Goal: Information Seeking & Learning: Understand process/instructions

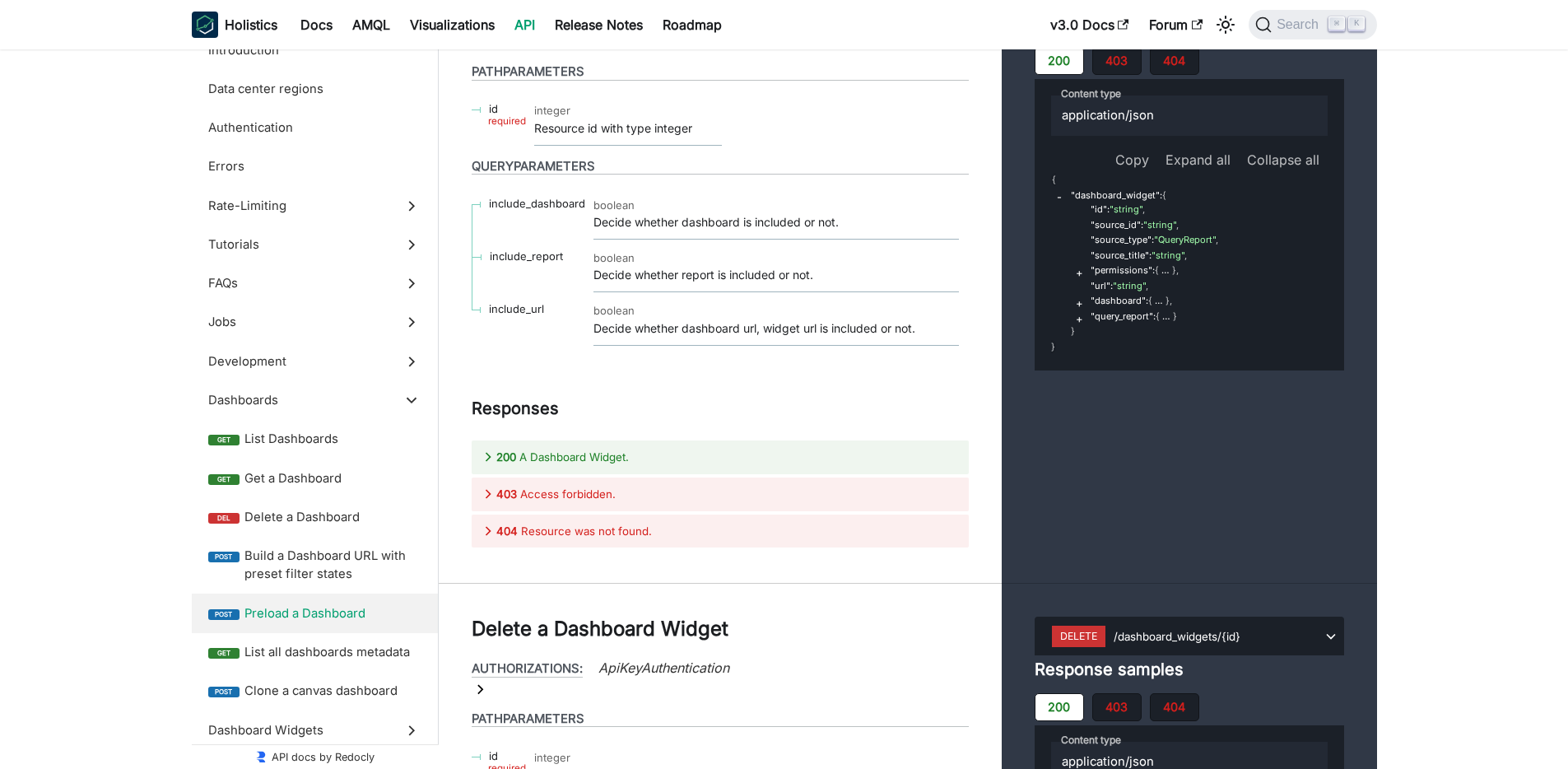
scroll to position [33145, 0]
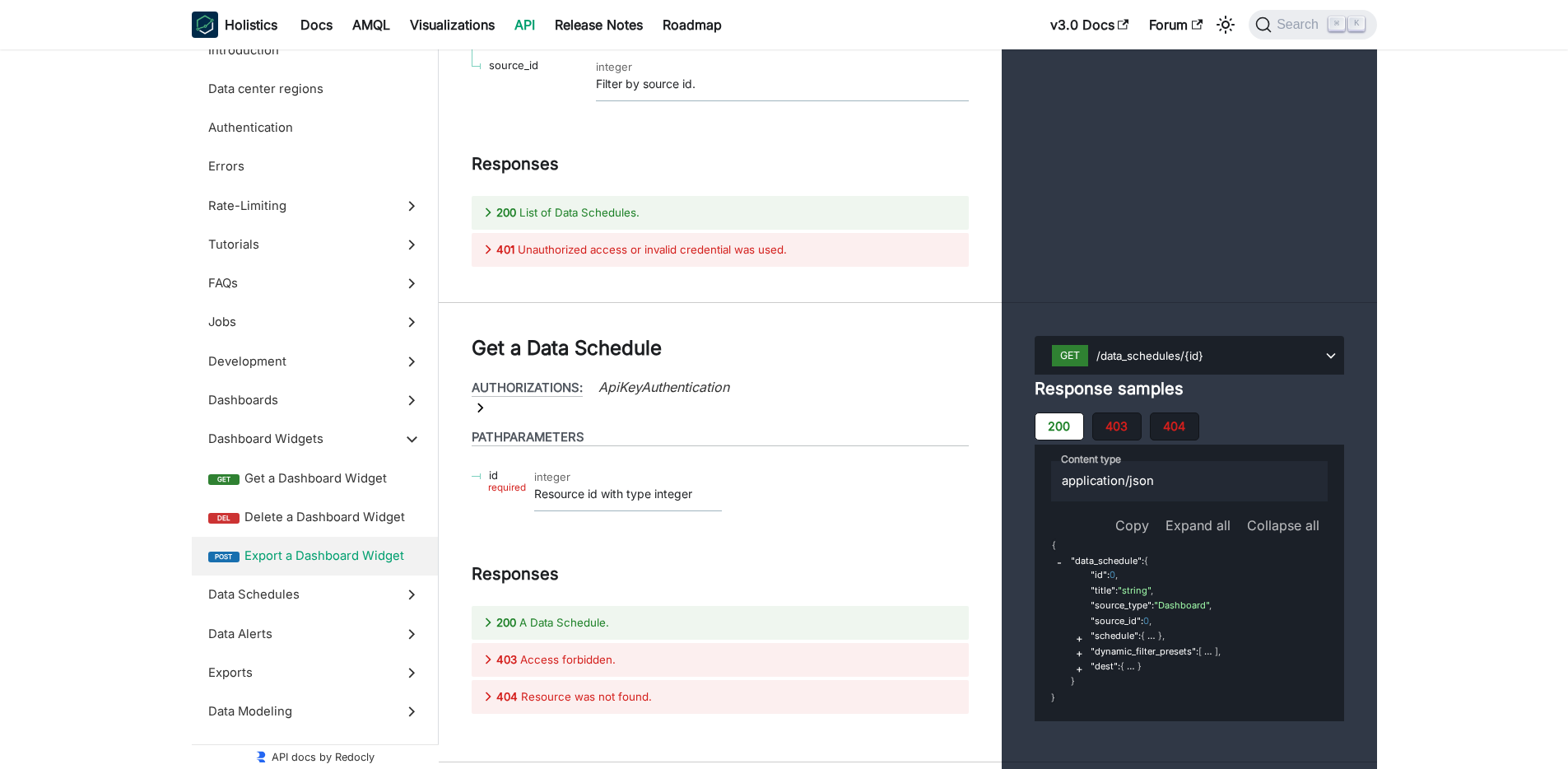
scroll to position [36740, 0]
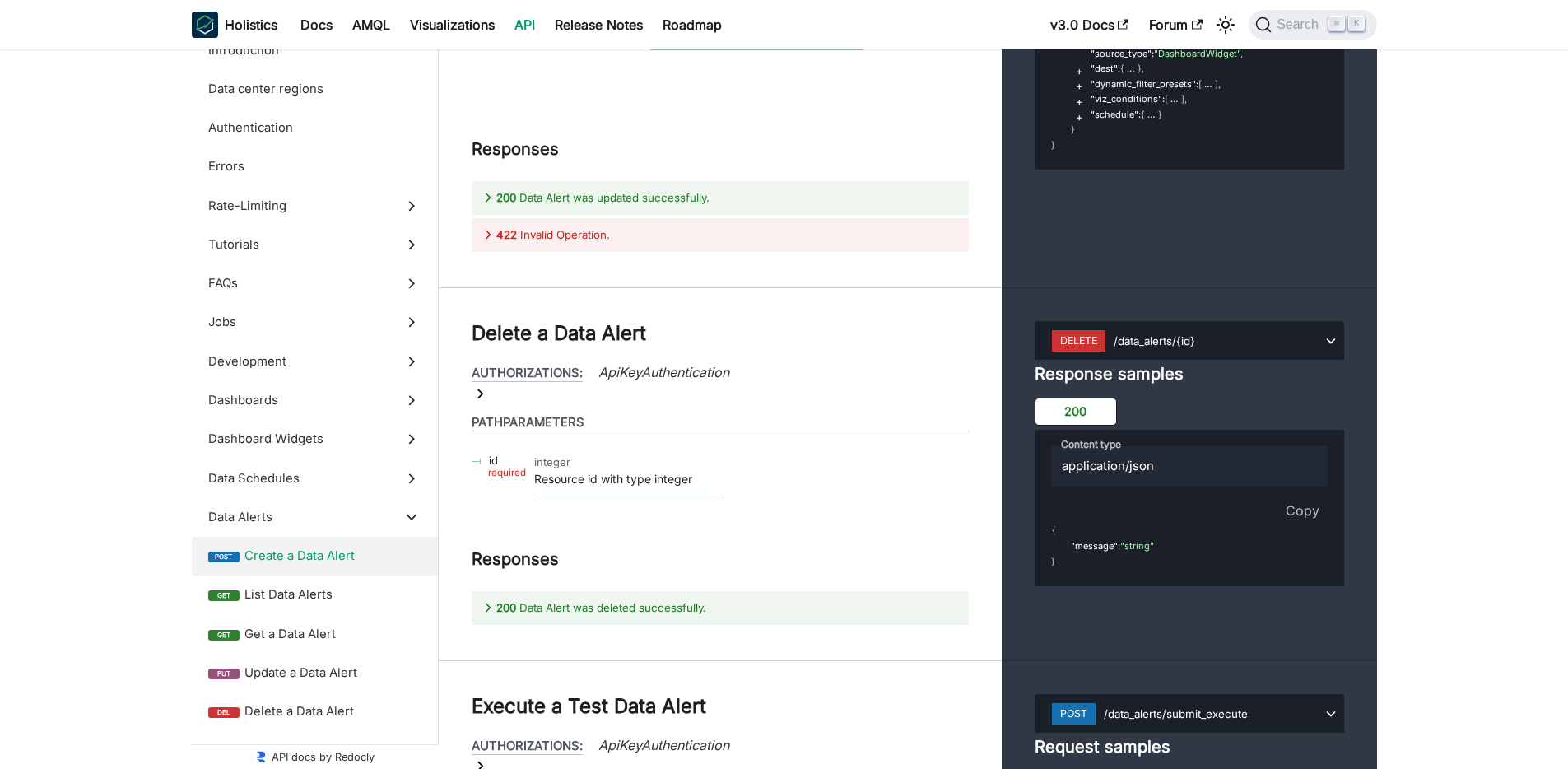
scroll to position [42427, 0]
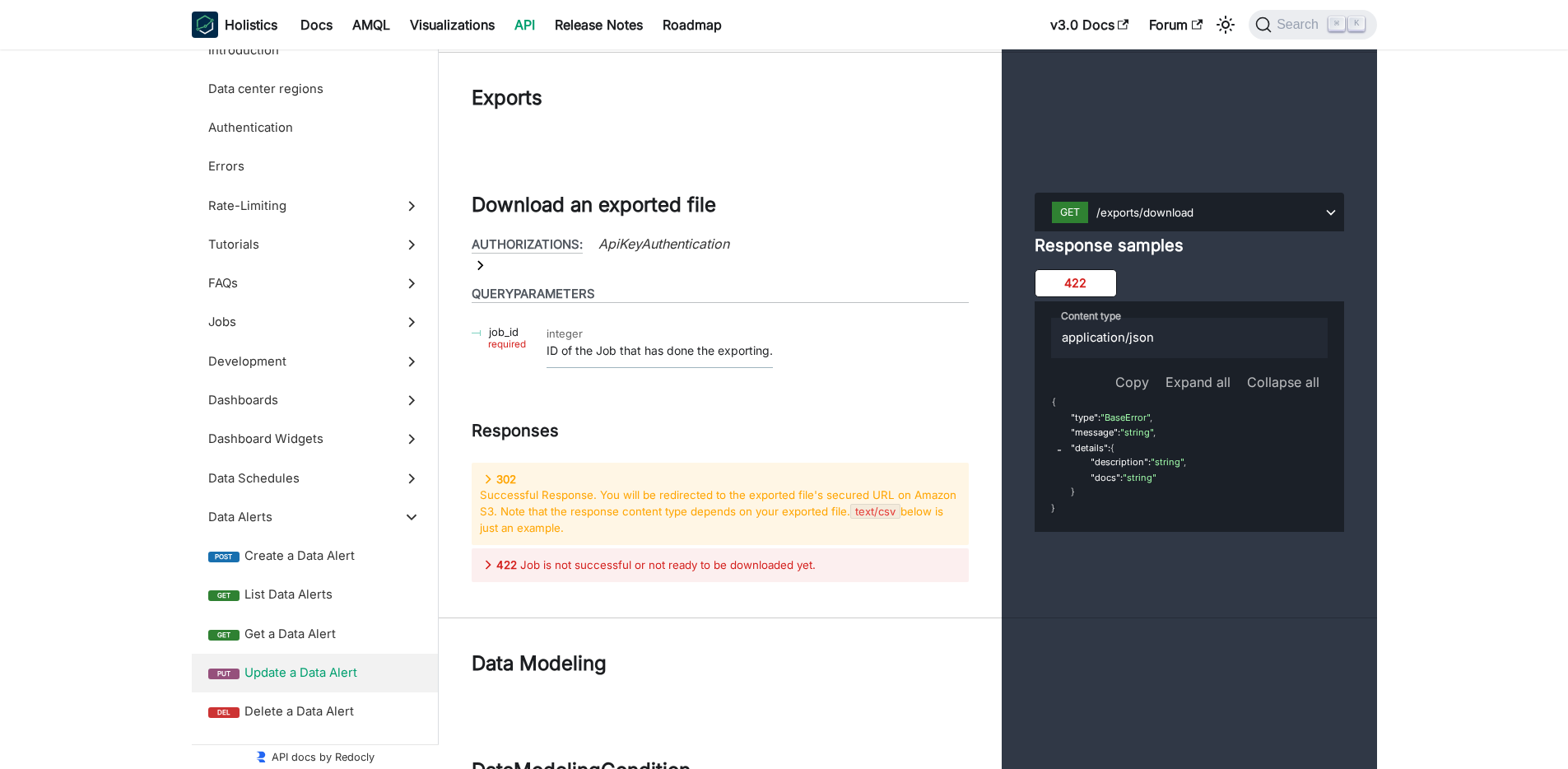
scroll to position [44291, 0]
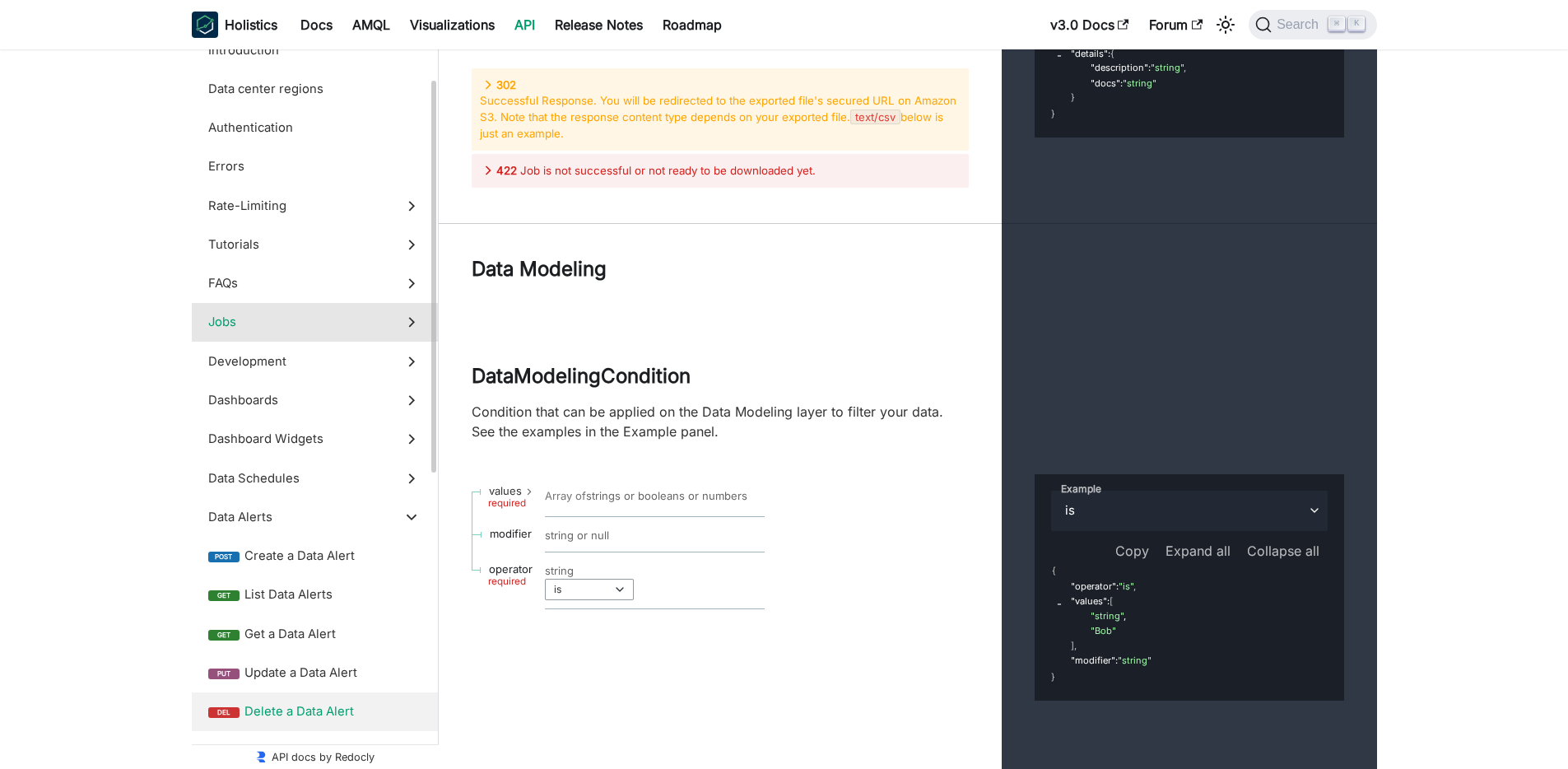
scroll to position [33, 0]
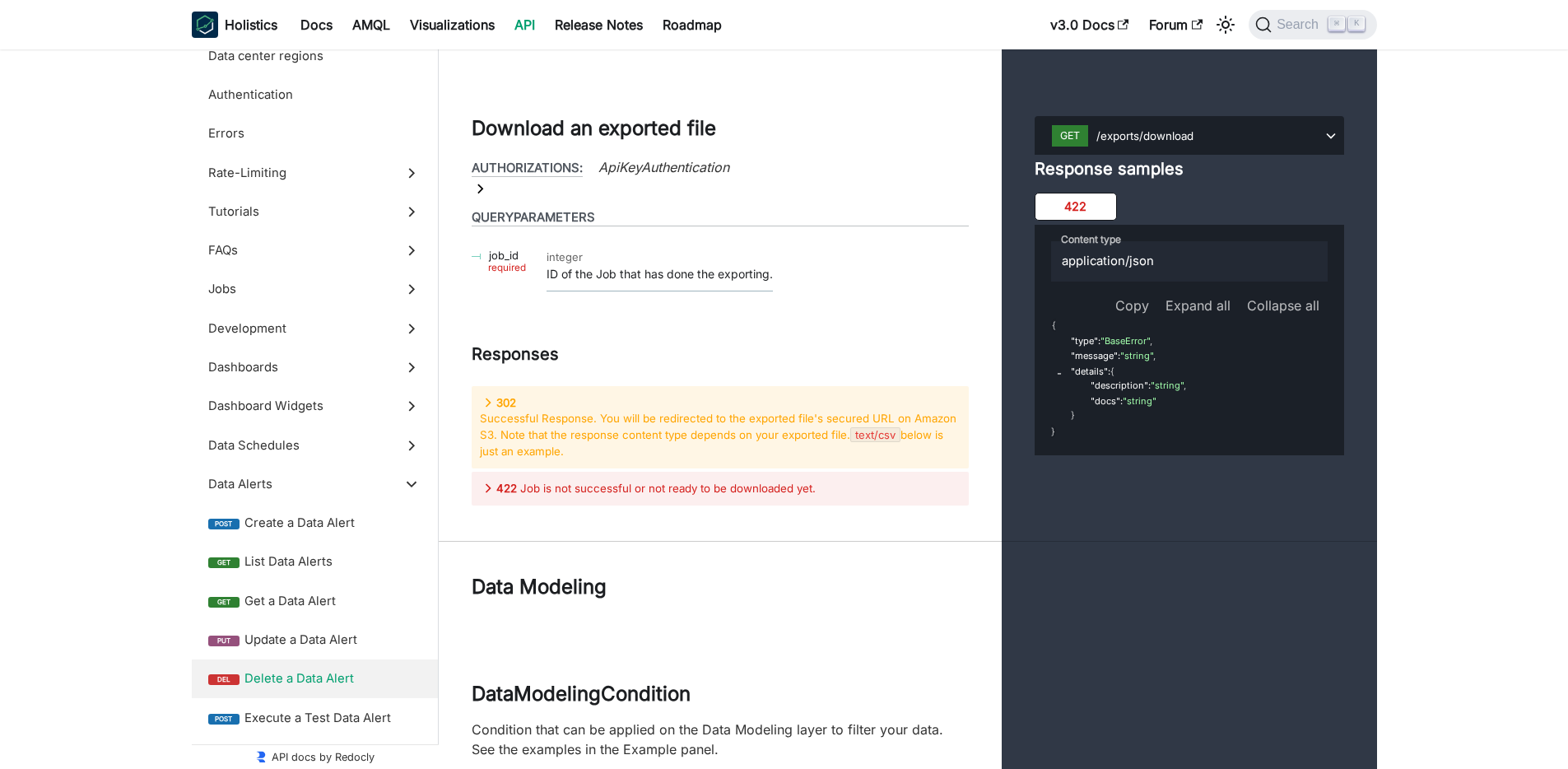
scroll to position [44073, 0]
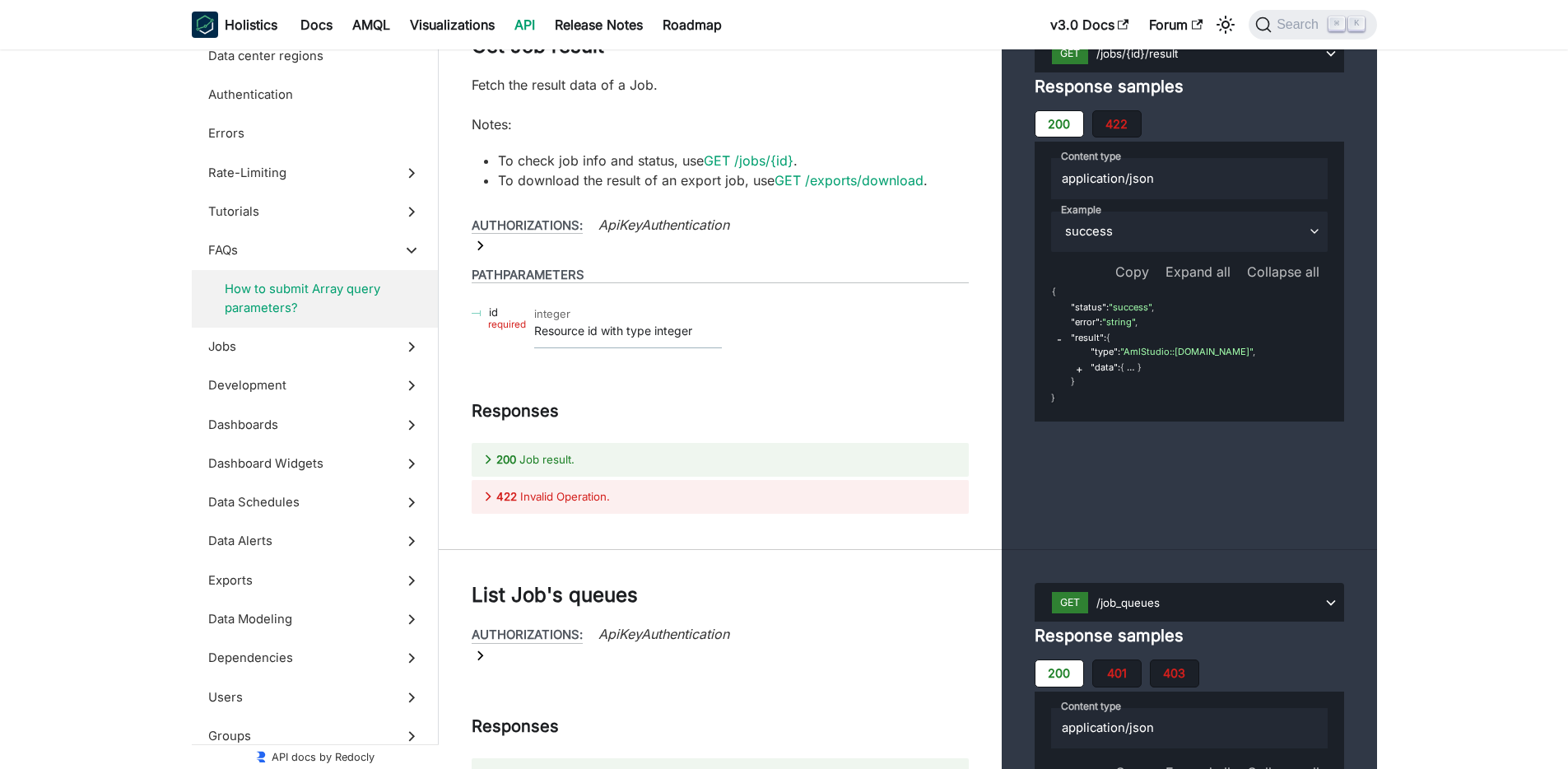
scroll to position [25997, 0]
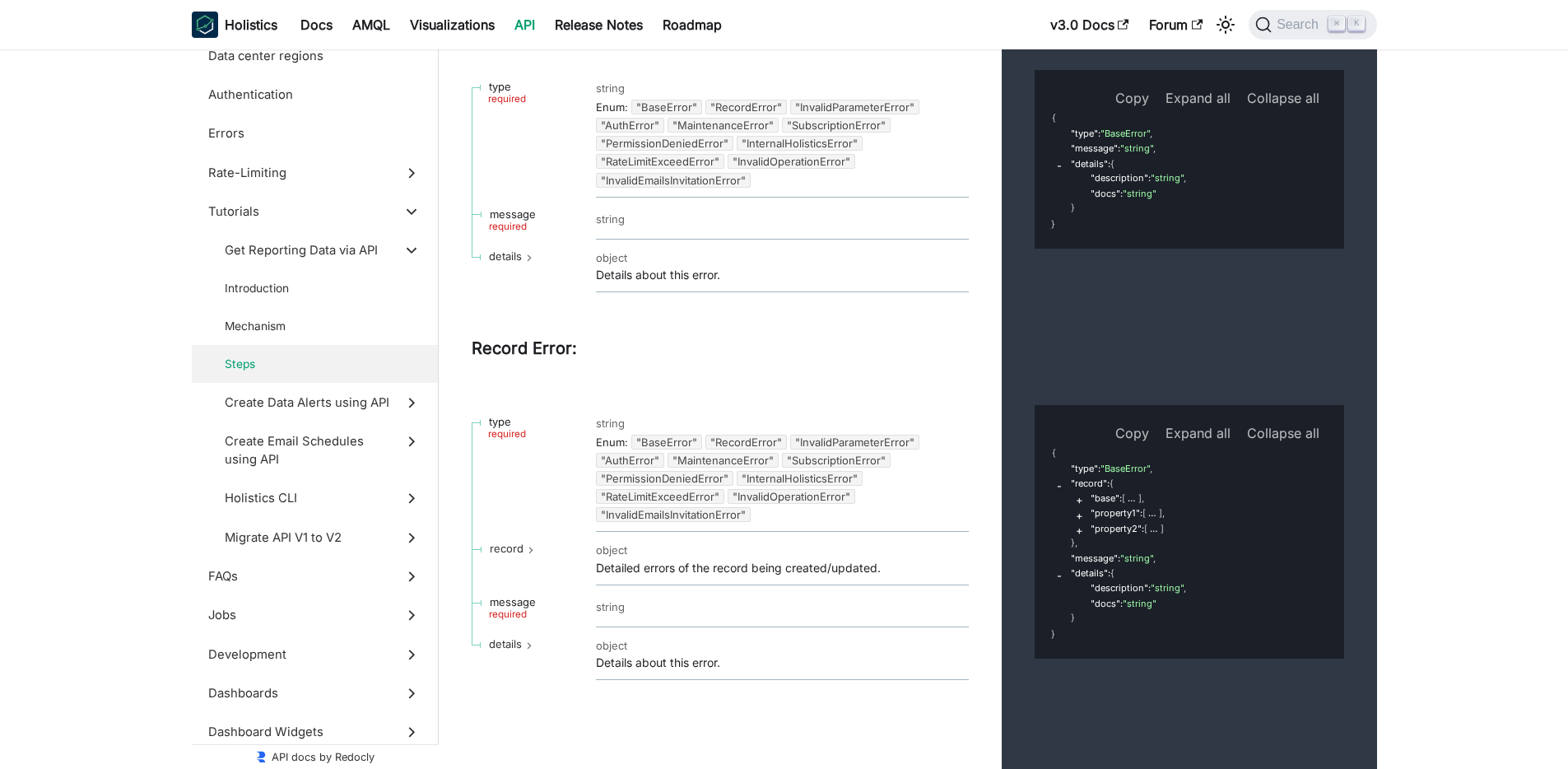
scroll to position [1011, 0]
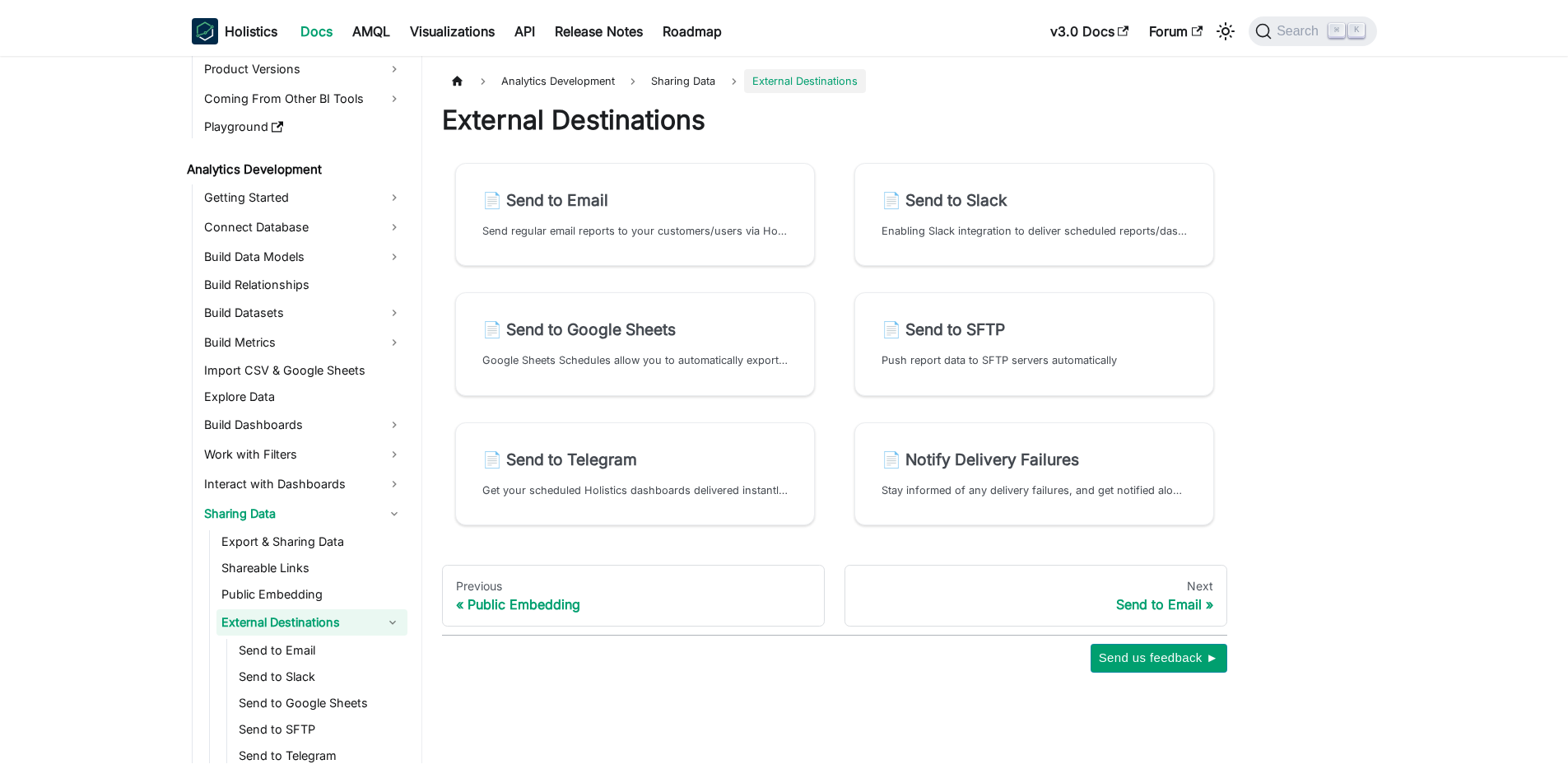
scroll to position [159, 0]
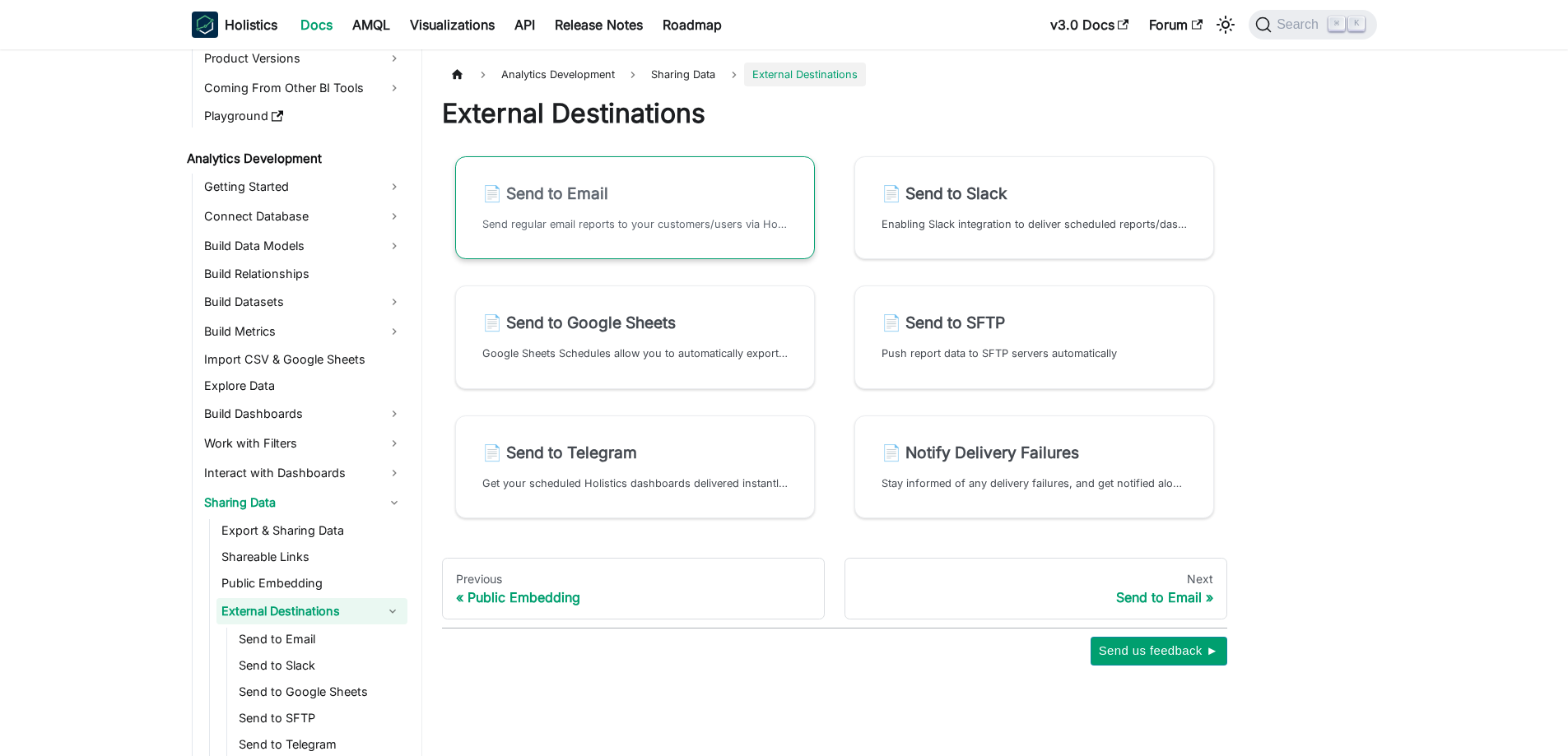
click at [580, 229] on p "Send regular email reports to your customers/users via Holistics BI" at bounding box center [635, 223] width 306 height 15
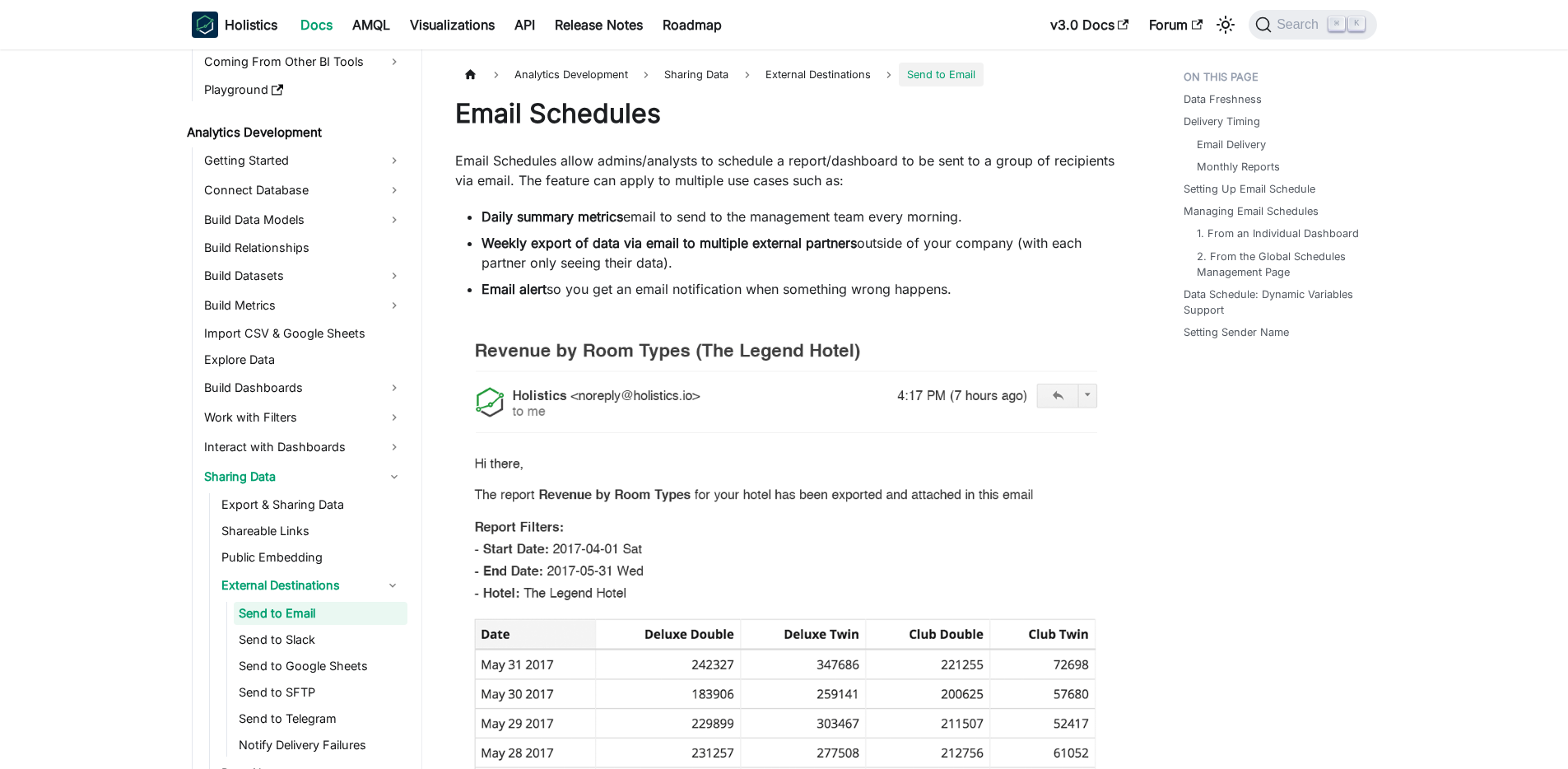
click at [833, 238] on strong "Weekly export of data via email to multiple external partners" at bounding box center [668, 242] width 375 height 16
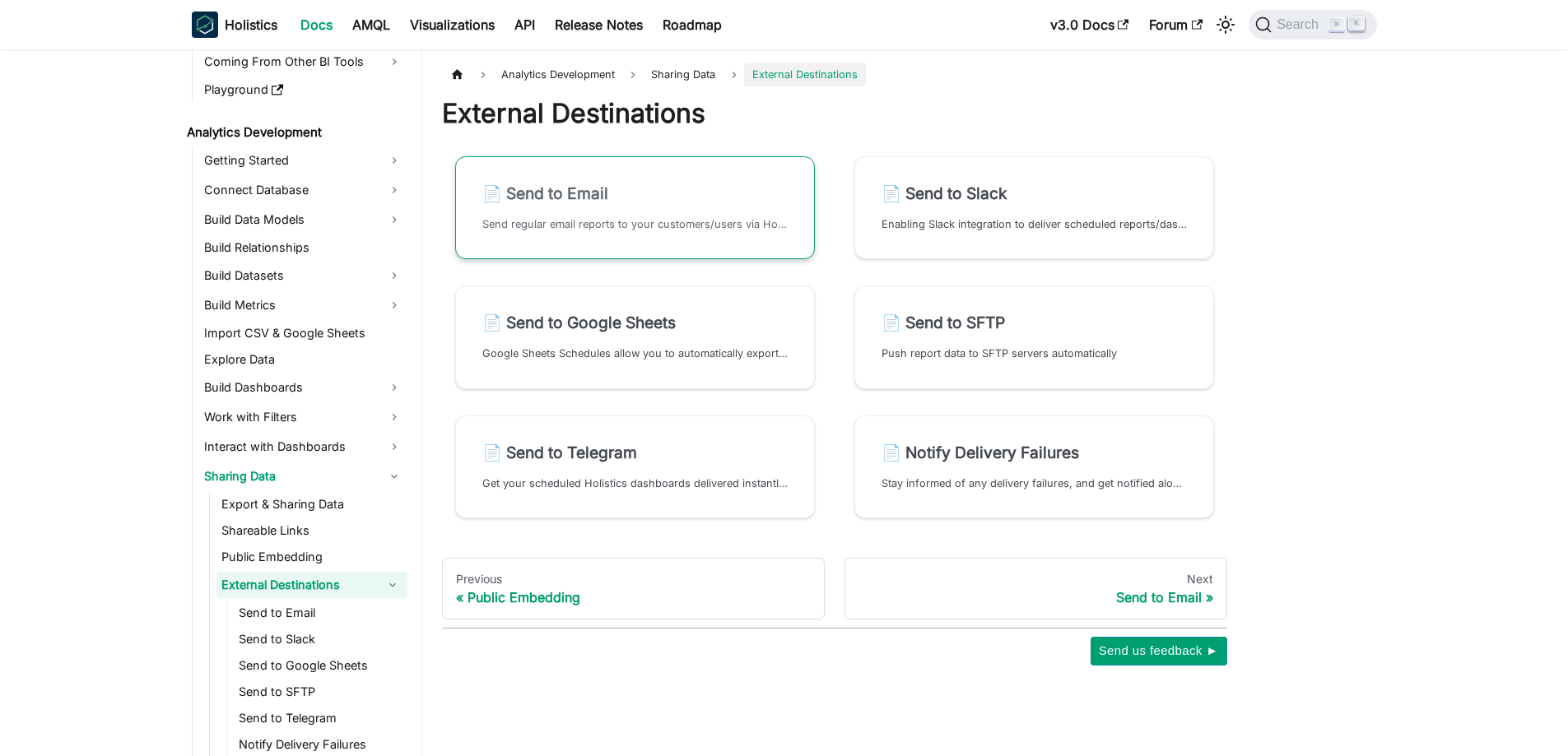
click at [751, 201] on h2 "📄️ Send to Email" at bounding box center [635, 194] width 306 height 20
